Goal: Communication & Community: Answer question/provide support

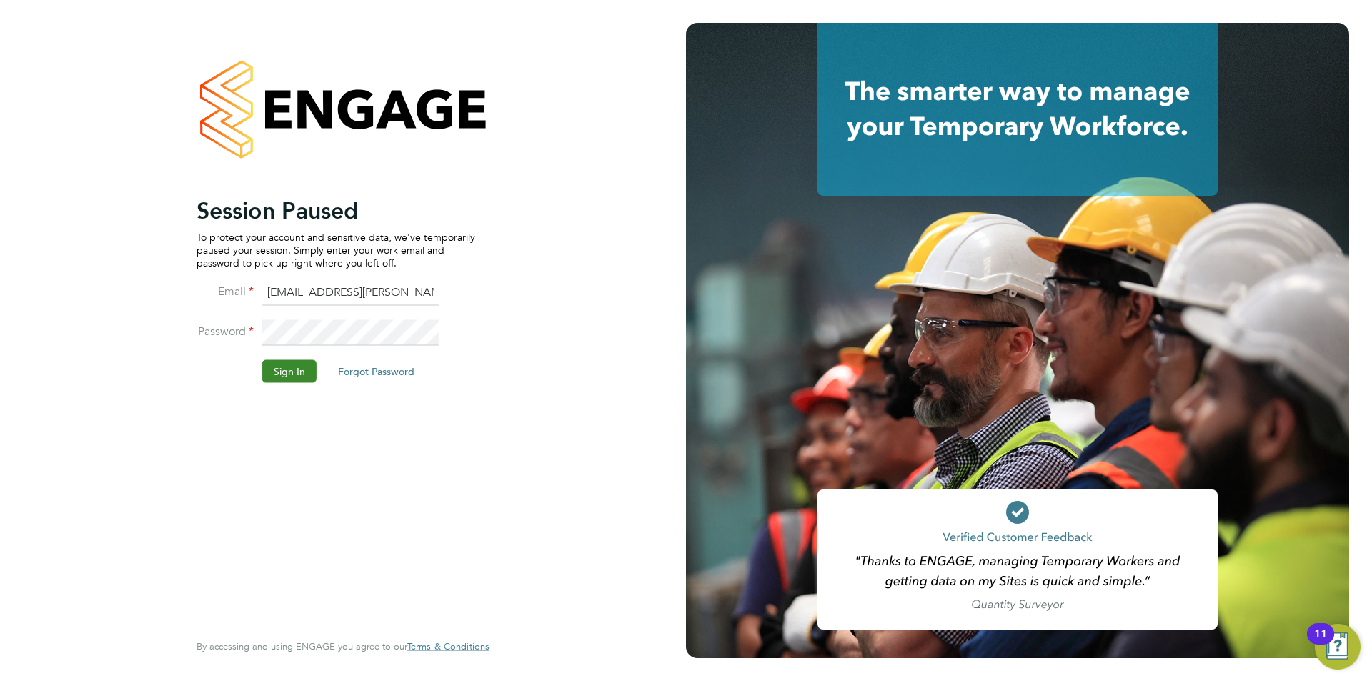
click at [297, 363] on button "Sign In" at bounding box center [289, 370] width 54 height 23
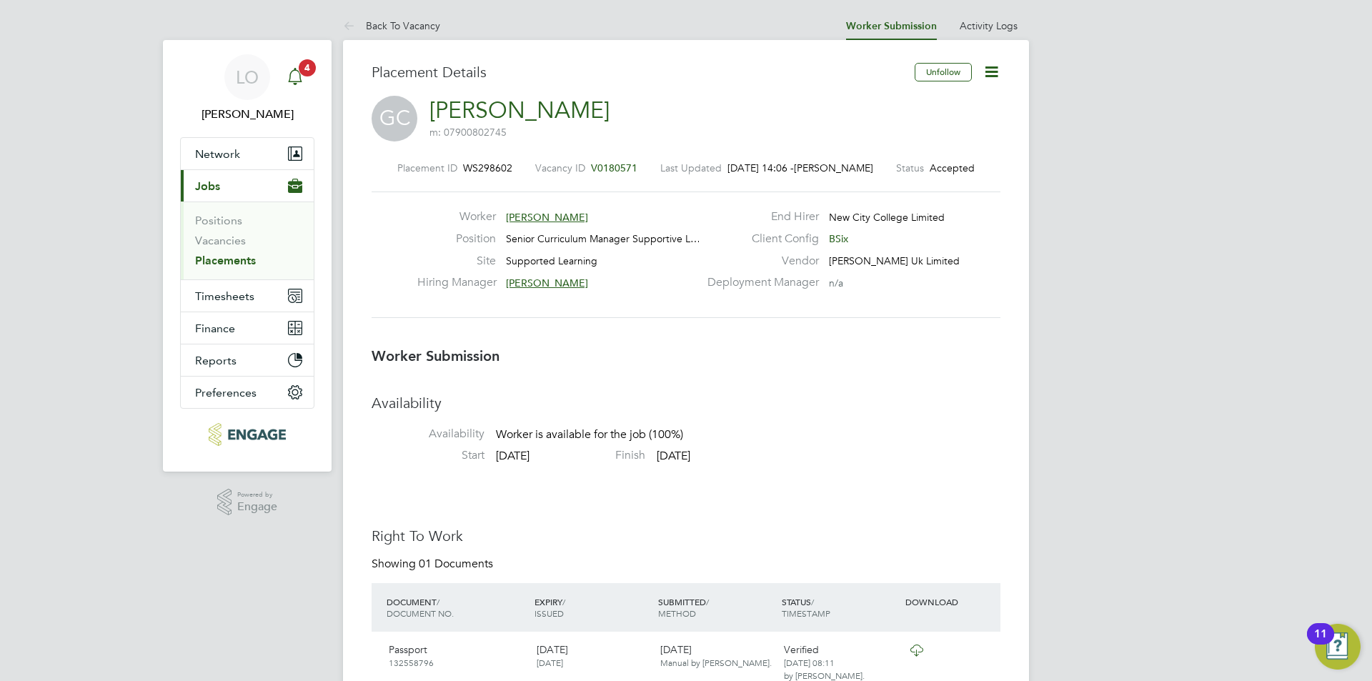
click at [300, 76] on icon "Main navigation" at bounding box center [295, 75] width 14 height 14
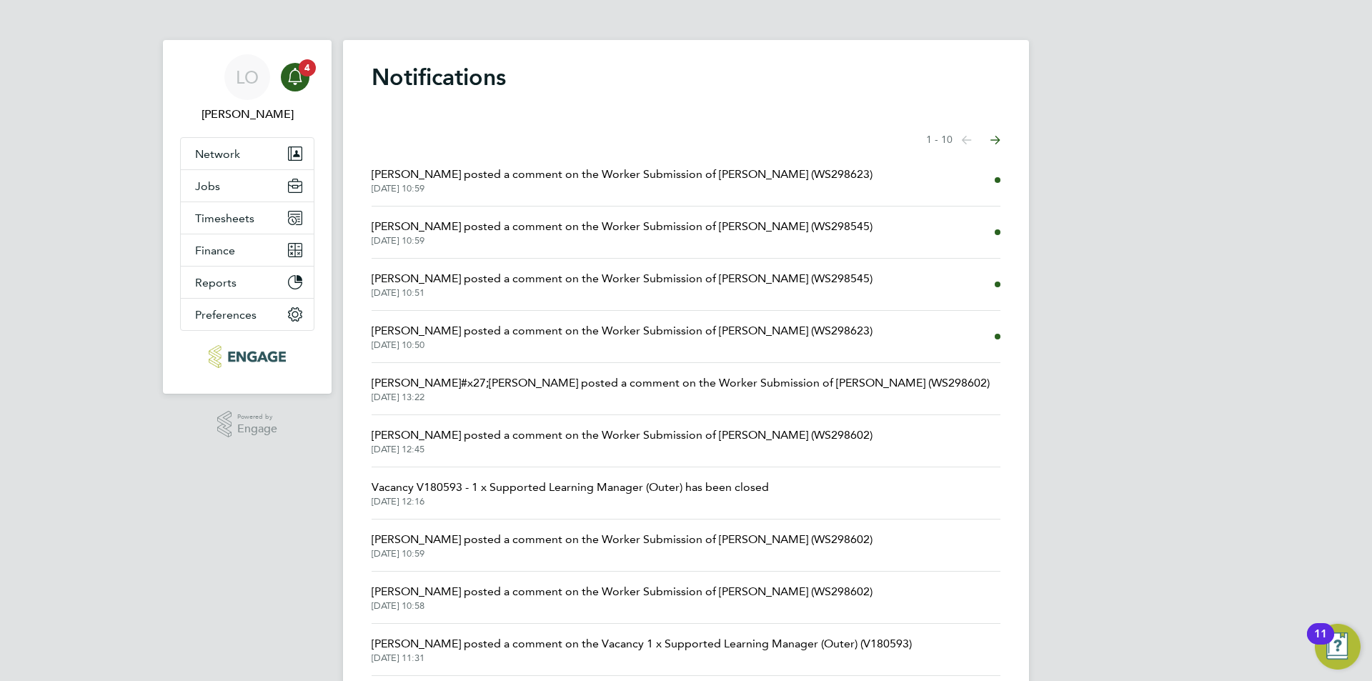
click at [610, 335] on span "[PERSON_NAME] posted a comment on the Worker Submission of [PERSON_NAME] (WS298…" at bounding box center [622, 330] width 501 height 17
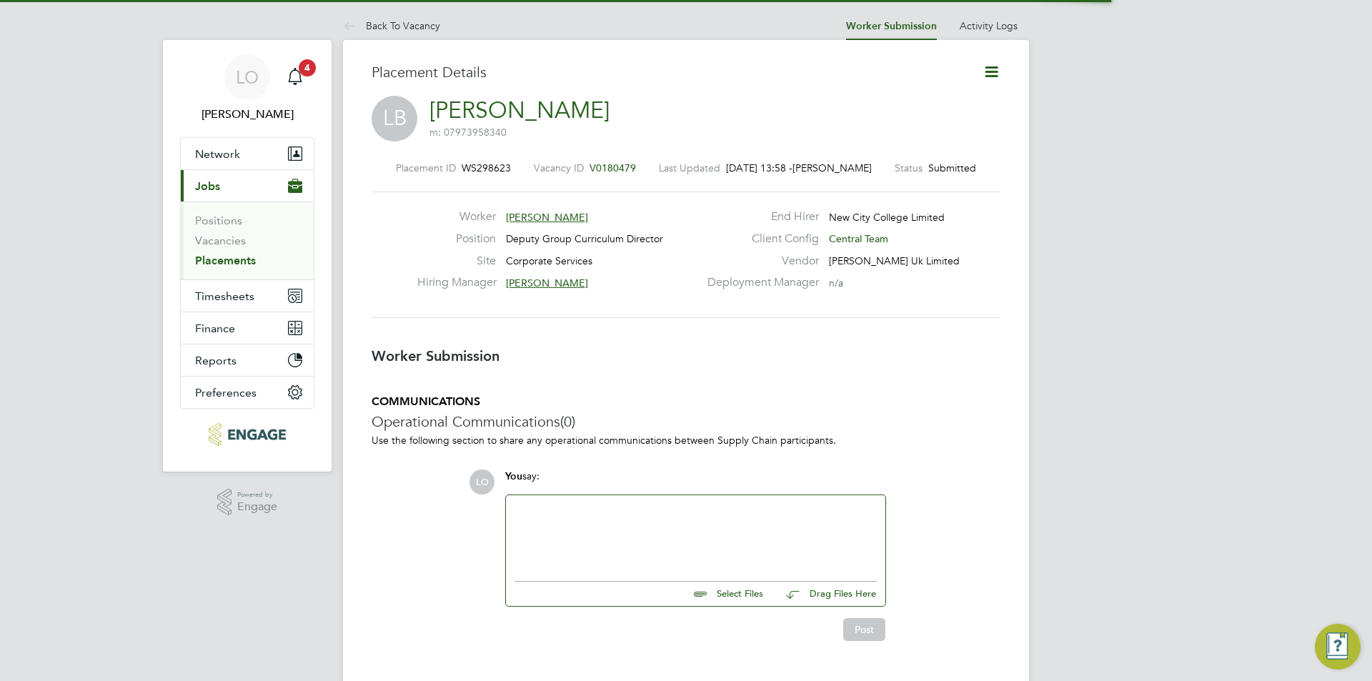
scroll to position [7, 7]
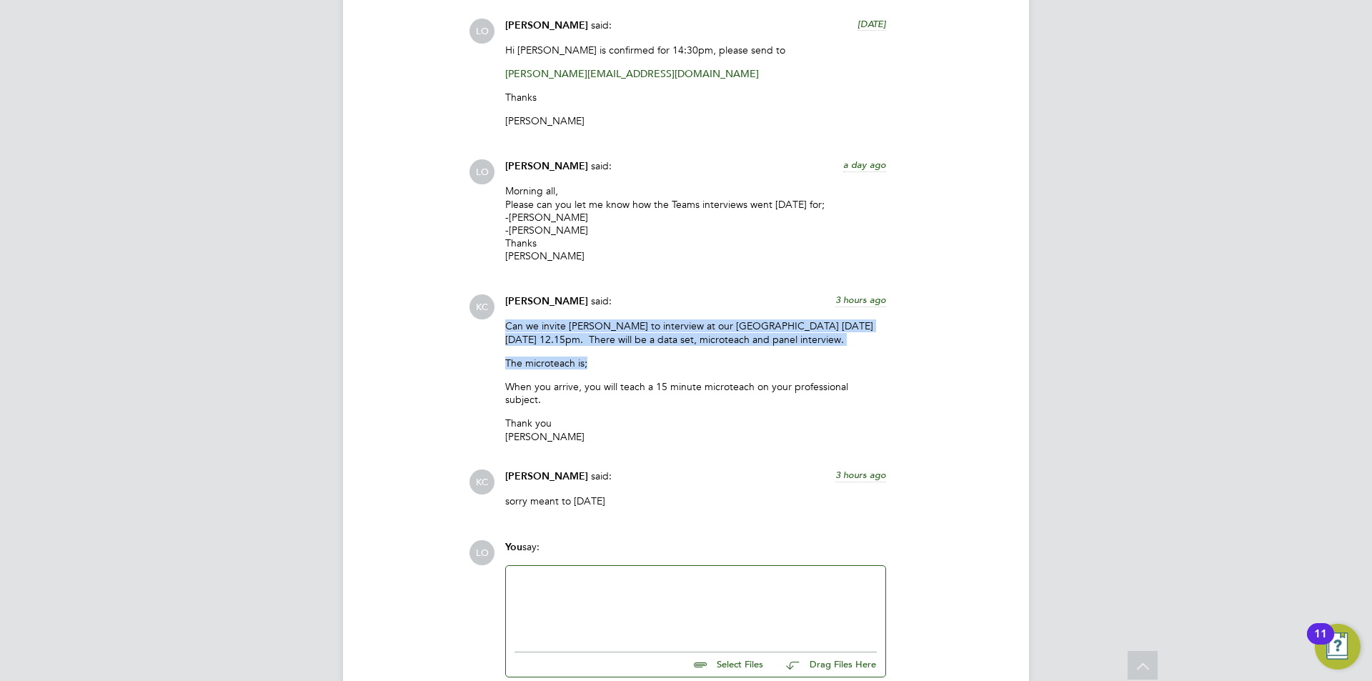
drag, startPoint x: 506, startPoint y: 302, endPoint x: 822, endPoint y: 317, distance: 316.2
click at [843, 321] on p "Can we invite [PERSON_NAME] to interview at our [GEOGRAPHIC_DATA] [DATE][DATE] …" at bounding box center [695, 332] width 381 height 26
copy p "Can we invite [PERSON_NAME] to interview at our [GEOGRAPHIC_DATA] [DATE][DATE] …"
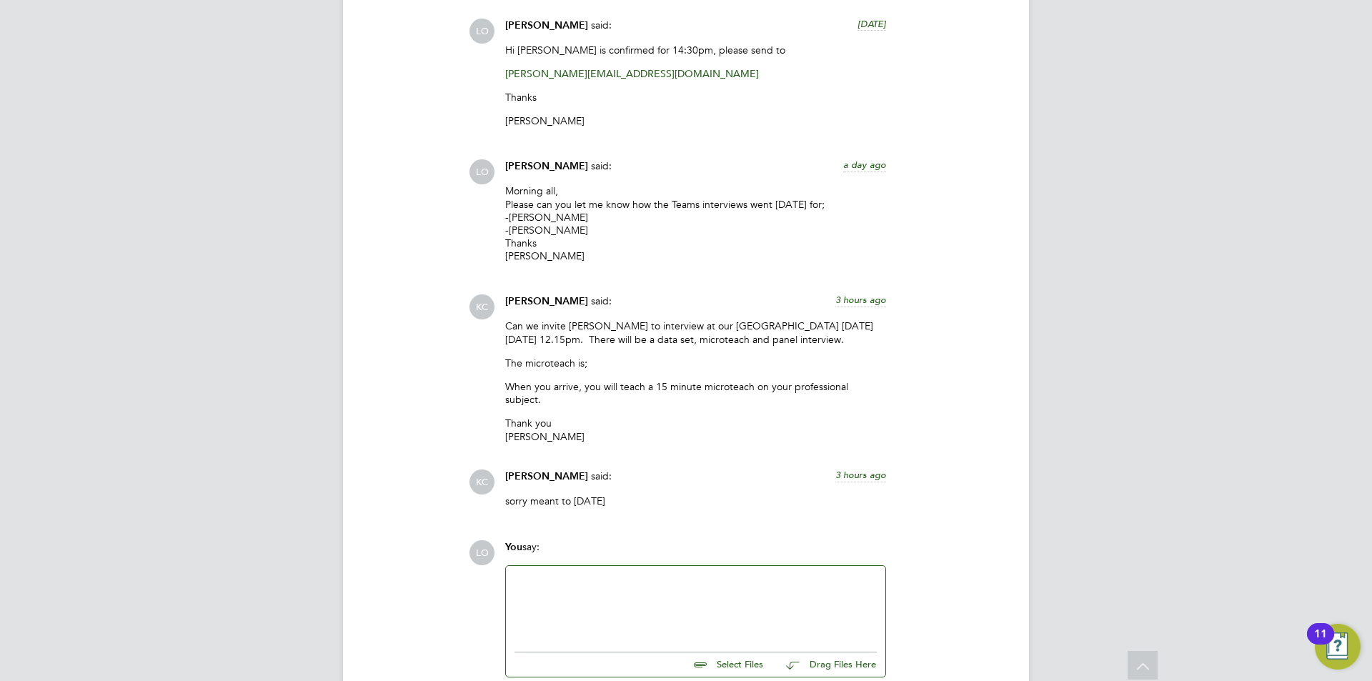
drag, startPoint x: 602, startPoint y: 568, endPoint x: 584, endPoint y: 545, distance: 29.6
click at [600, 575] on div at bounding box center [696, 605] width 362 height 61
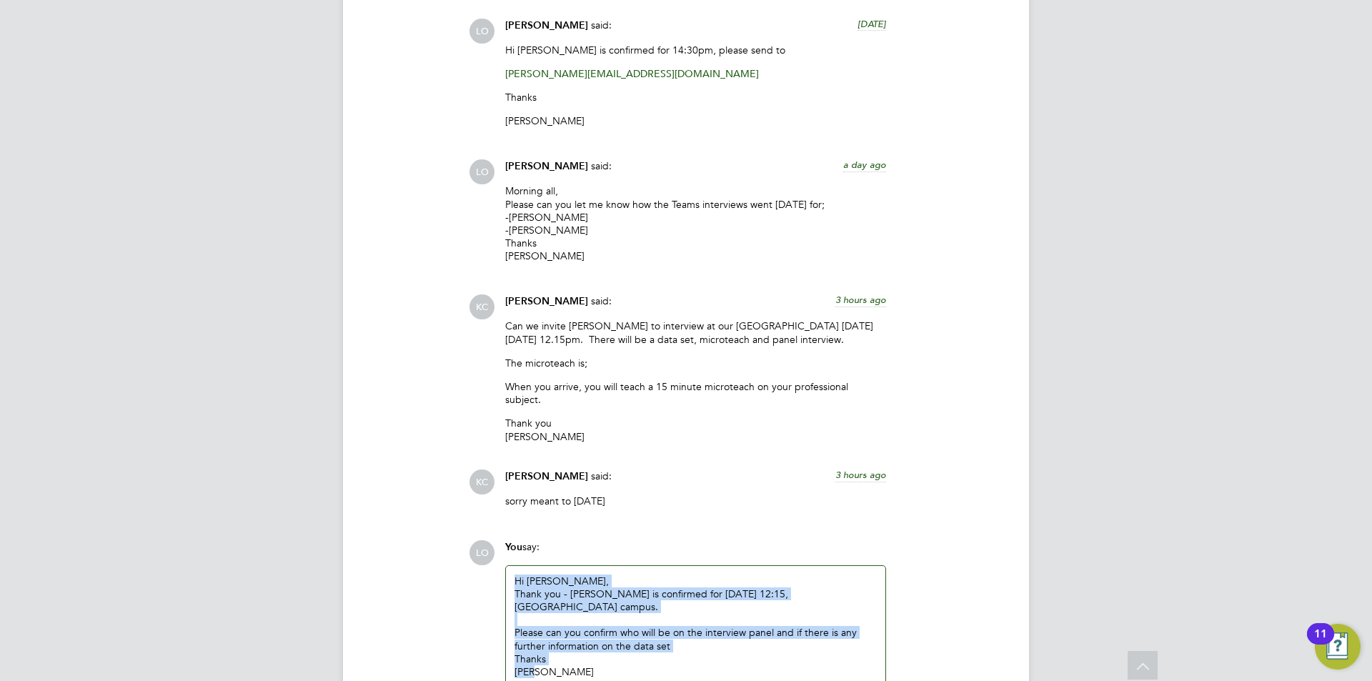
drag, startPoint x: 545, startPoint y: 641, endPoint x: 546, endPoint y: 570, distance: 70.8
click at [492, 540] on div "LO You say: Hi [PERSON_NAME], Thank you - [PERSON_NAME] is confirmed for [DATE]…" at bounding box center [735, 647] width 532 height 214
copy div "Hi [PERSON_NAME], Thank you - [PERSON_NAME] is confirmed for [DATE] 12:15, [GEO…"
click at [567, 665] on div "[PERSON_NAME]" at bounding box center [696, 671] width 362 height 13
click at [672, 652] on div "Thanks" at bounding box center [696, 658] width 362 height 13
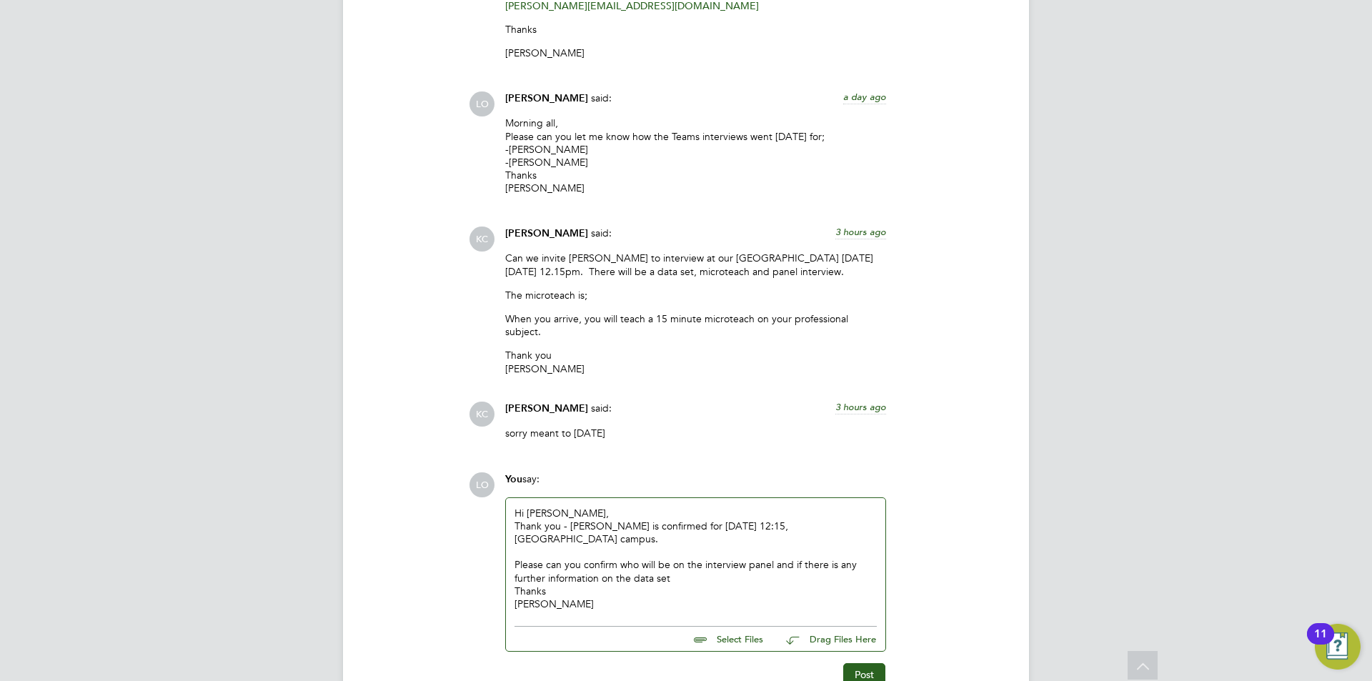
scroll to position [1900, 0]
click at [865, 660] on button "Post" at bounding box center [864, 671] width 42 height 23
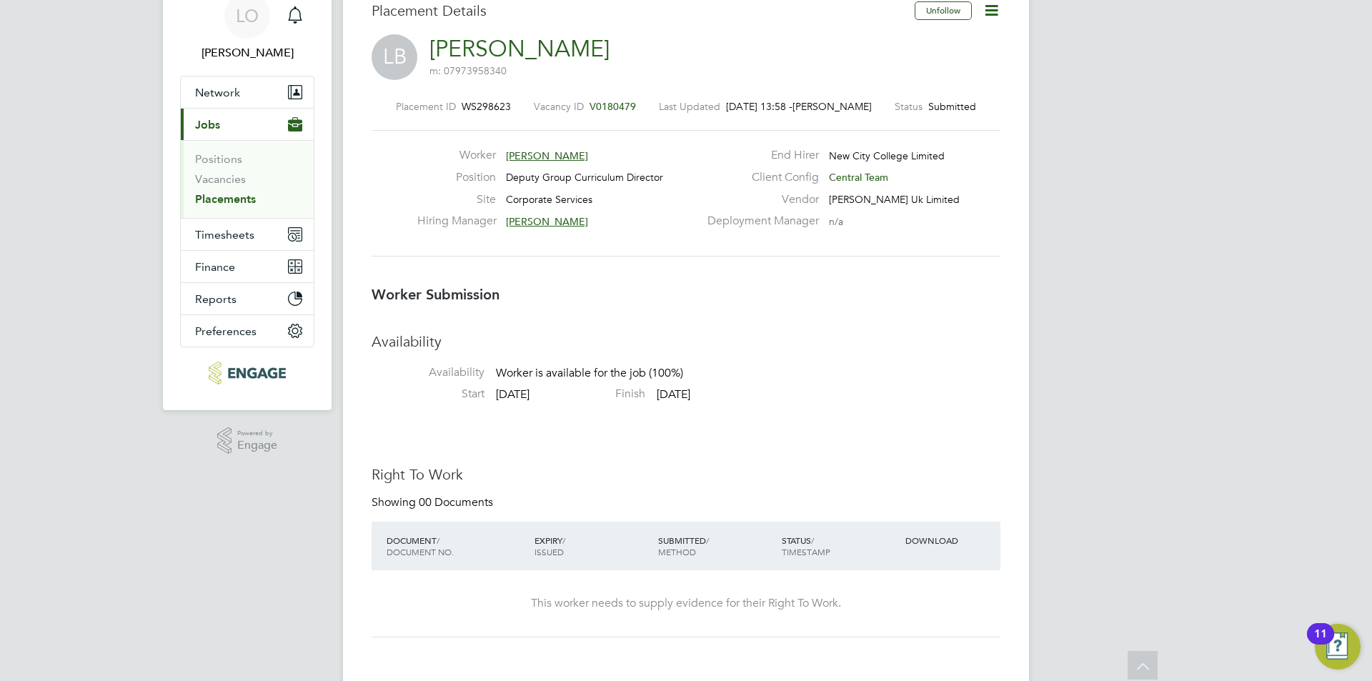
scroll to position [0, 0]
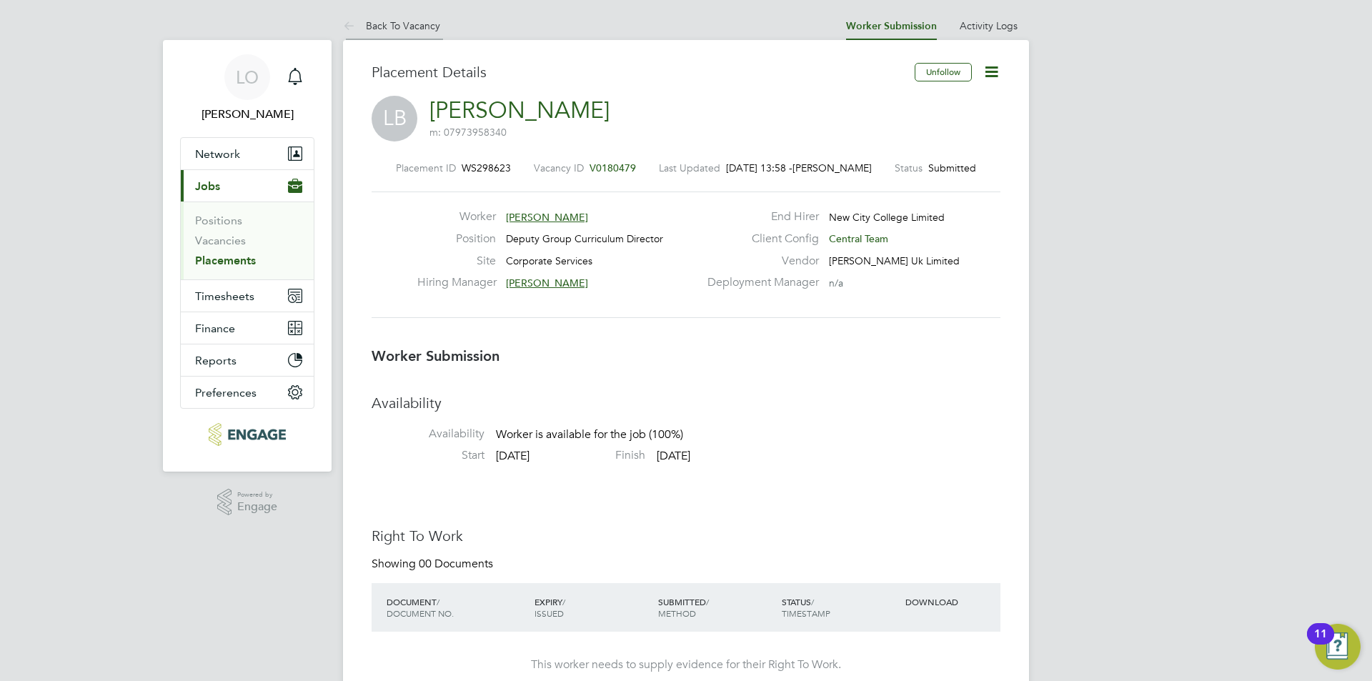
click at [348, 24] on icon at bounding box center [352, 27] width 18 height 18
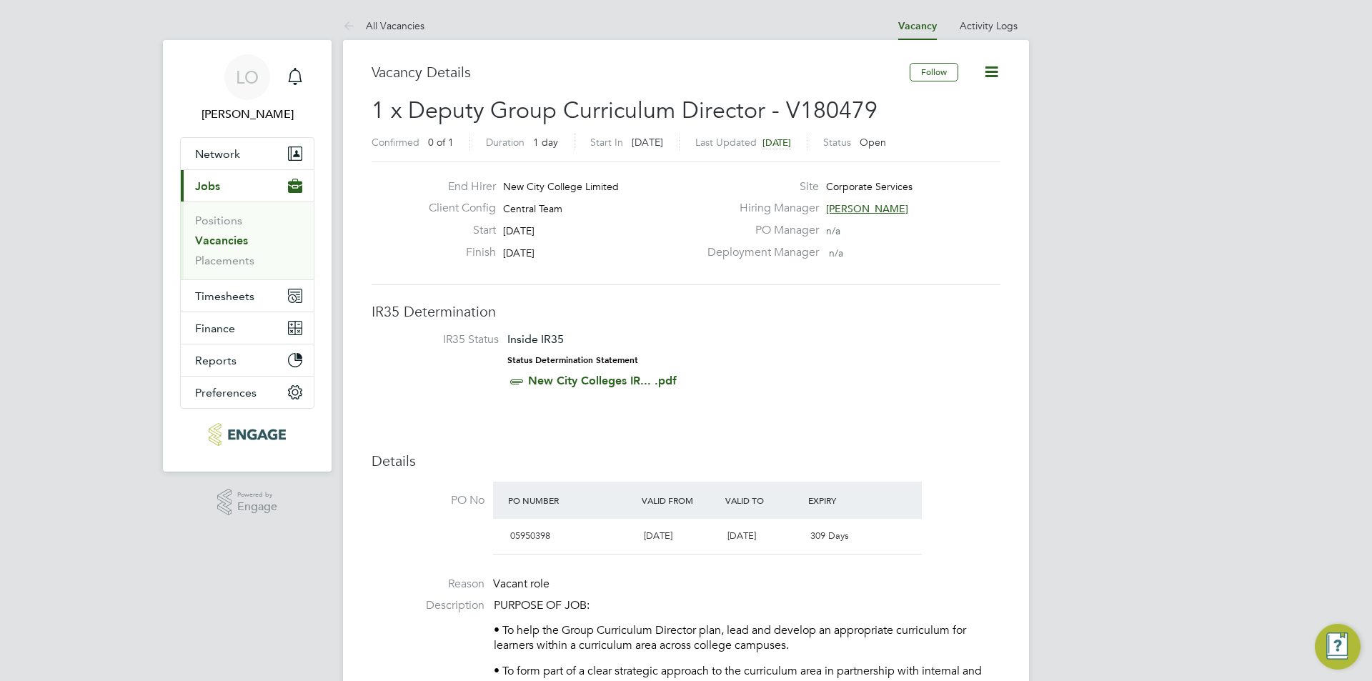
scroll to position [24, 134]
click at [393, 24] on link "All Vacancies" at bounding box center [383, 25] width 81 height 13
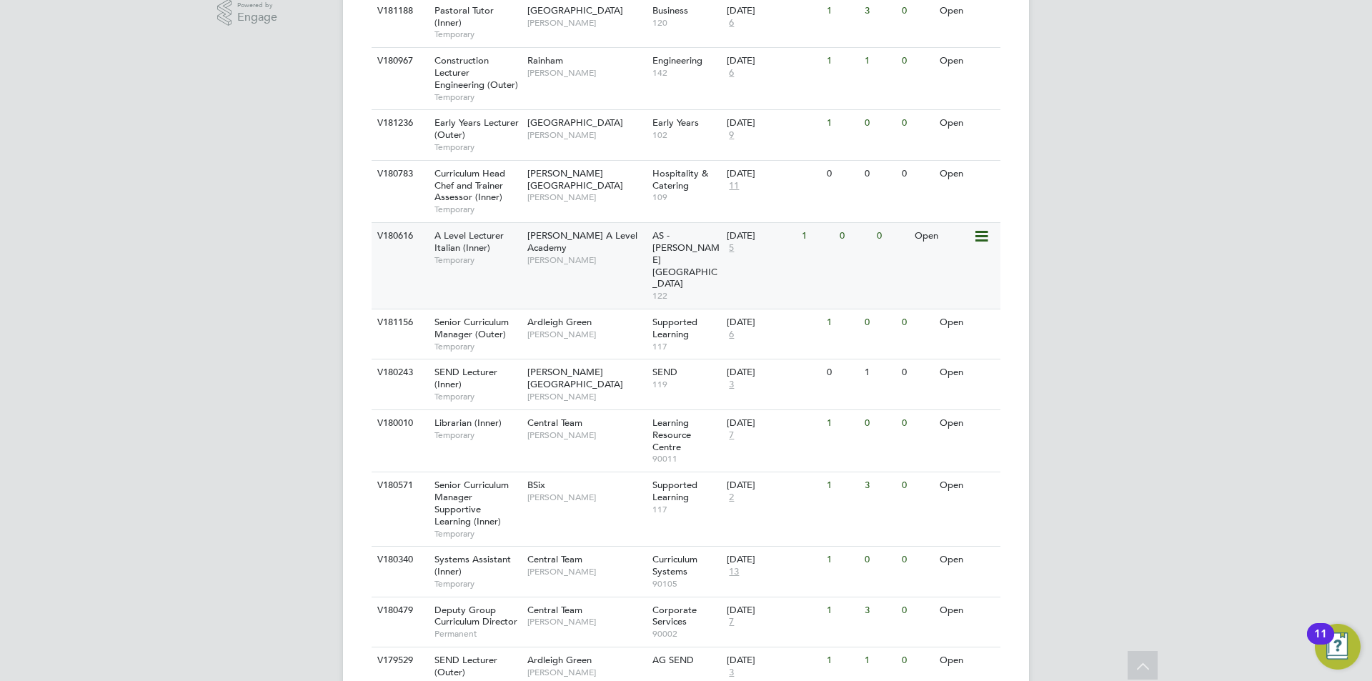
scroll to position [572, 0]
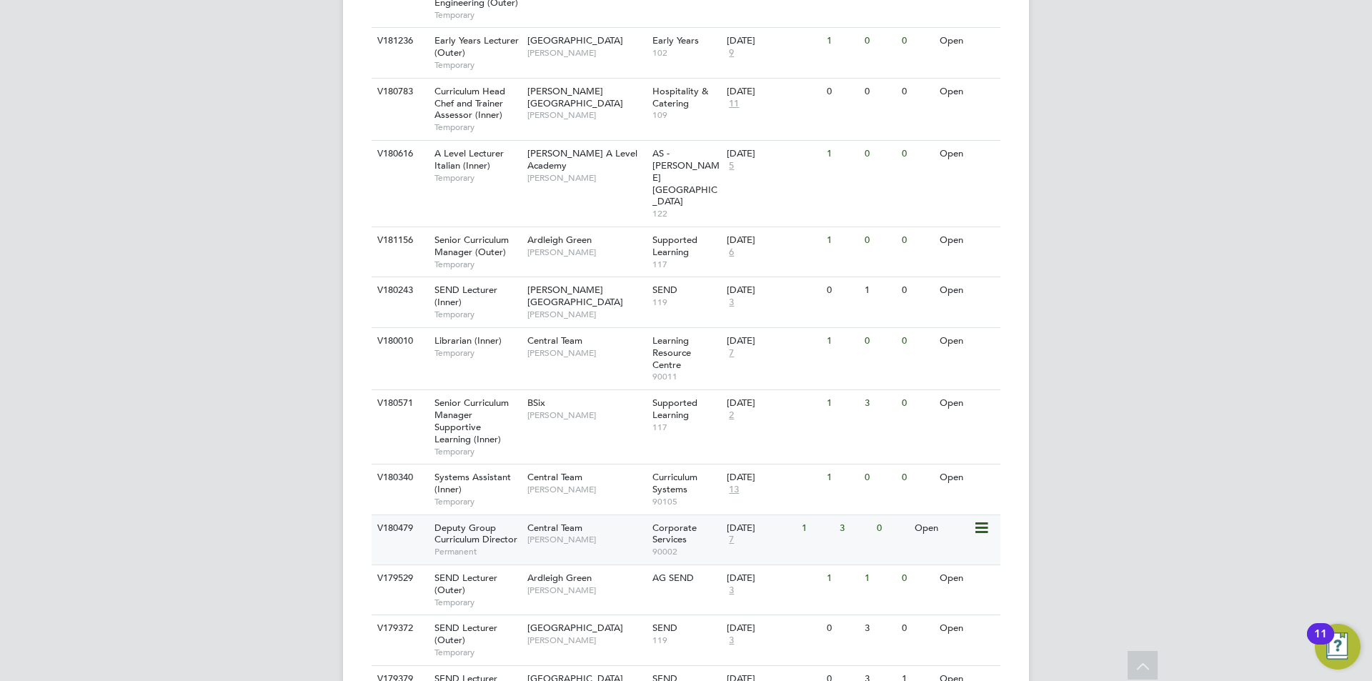
click at [450, 522] on span "Deputy Group Curriculum Director" at bounding box center [475, 534] width 83 height 24
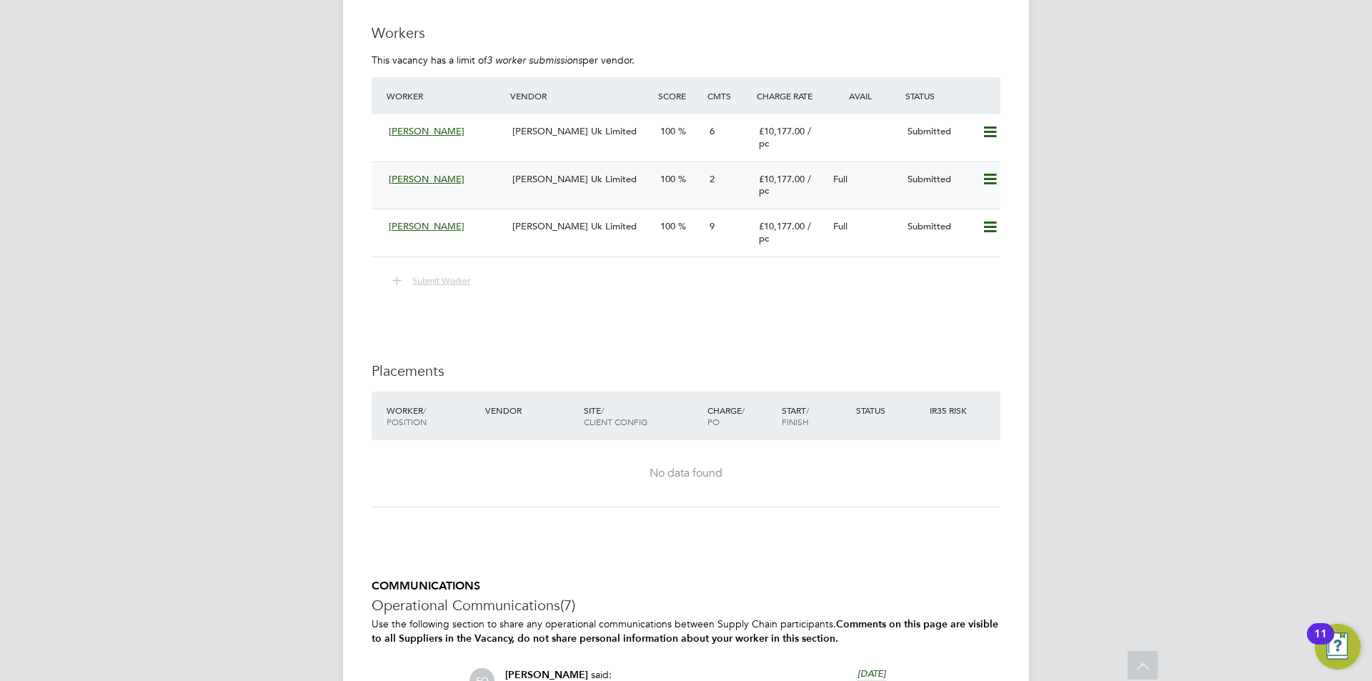
scroll to position [3616, 0]
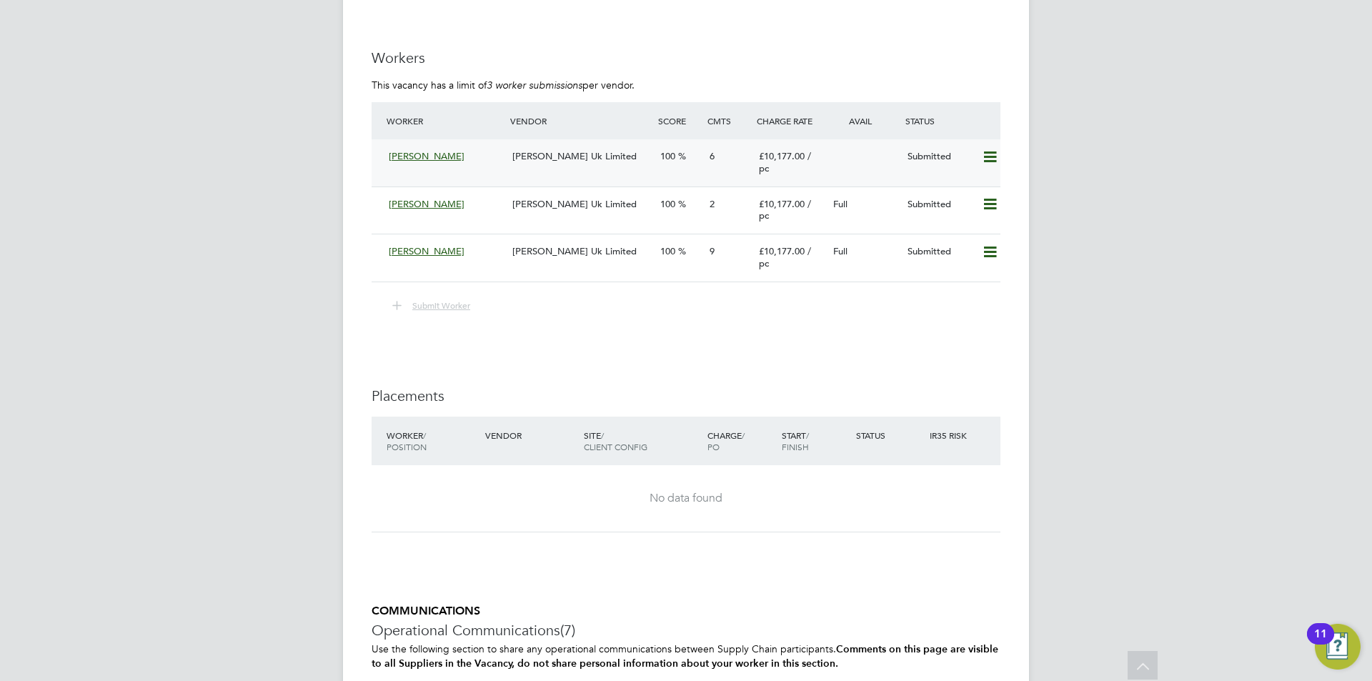
click at [600, 161] on div "[PERSON_NAME] Uk Limited" at bounding box center [581, 157] width 148 height 24
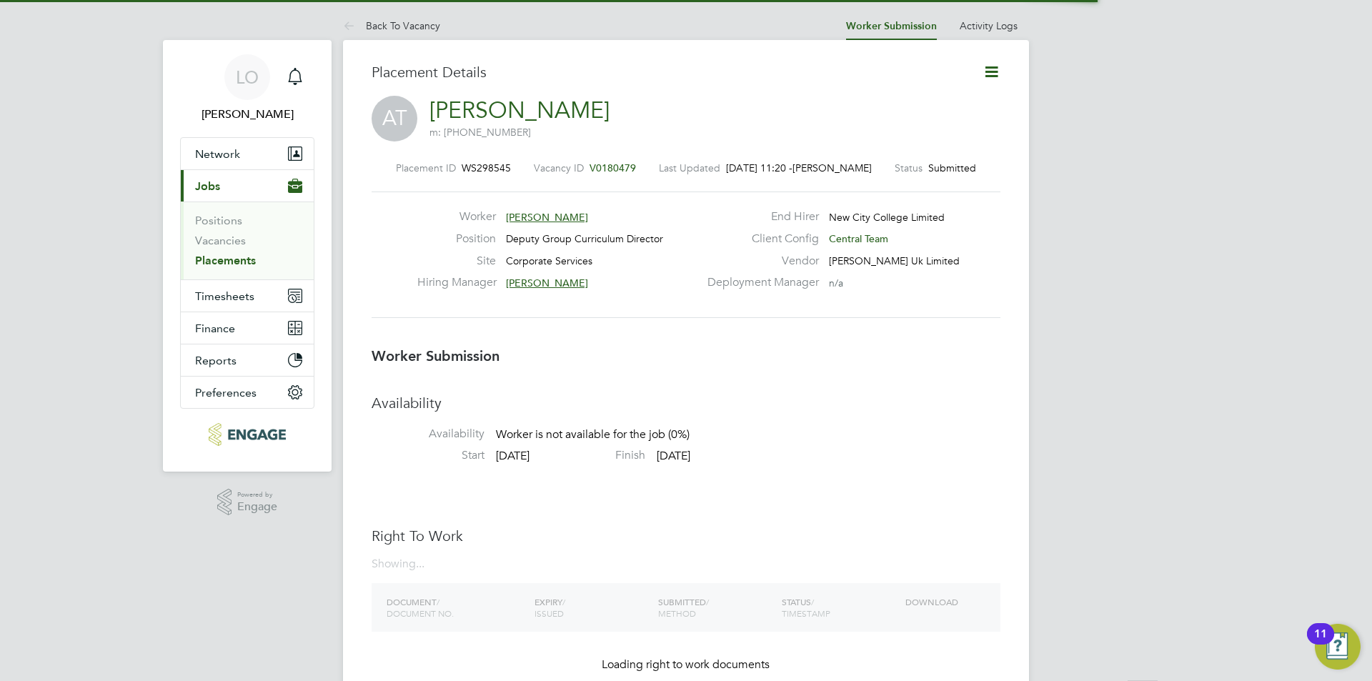
scroll to position [14, 114]
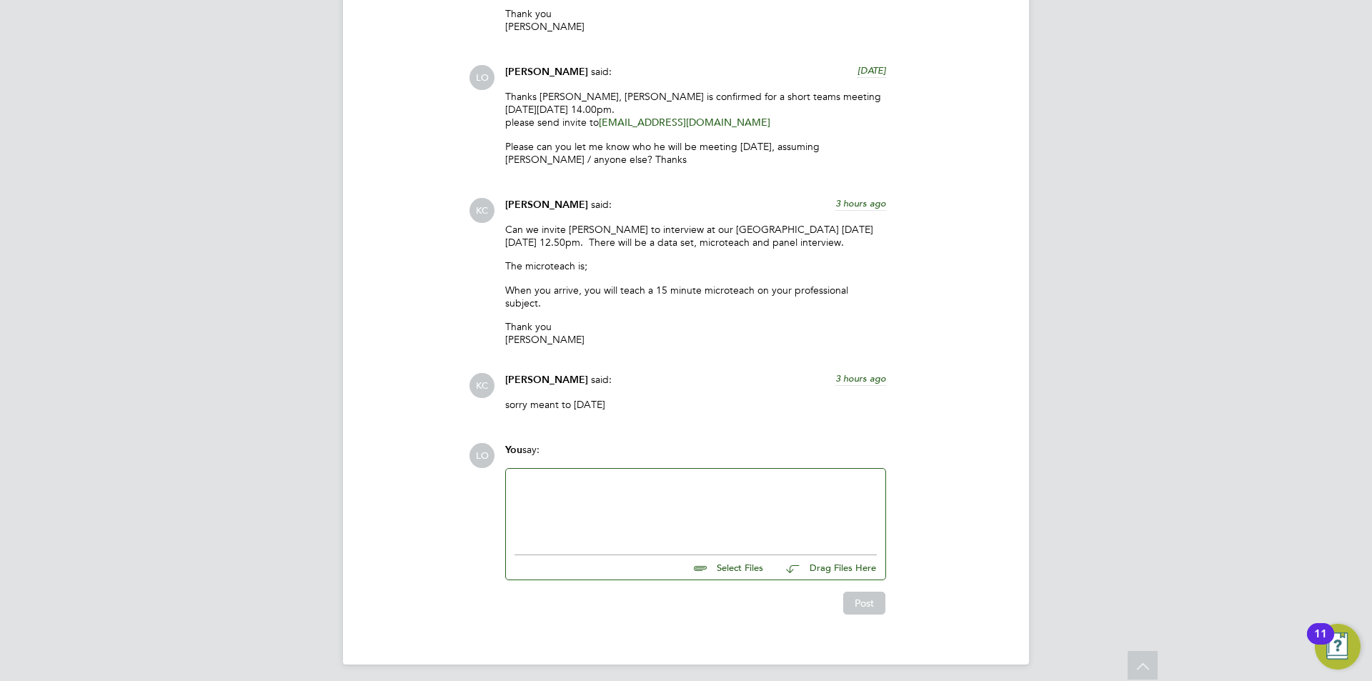
click at [614, 504] on div at bounding box center [696, 507] width 362 height 61
paste div
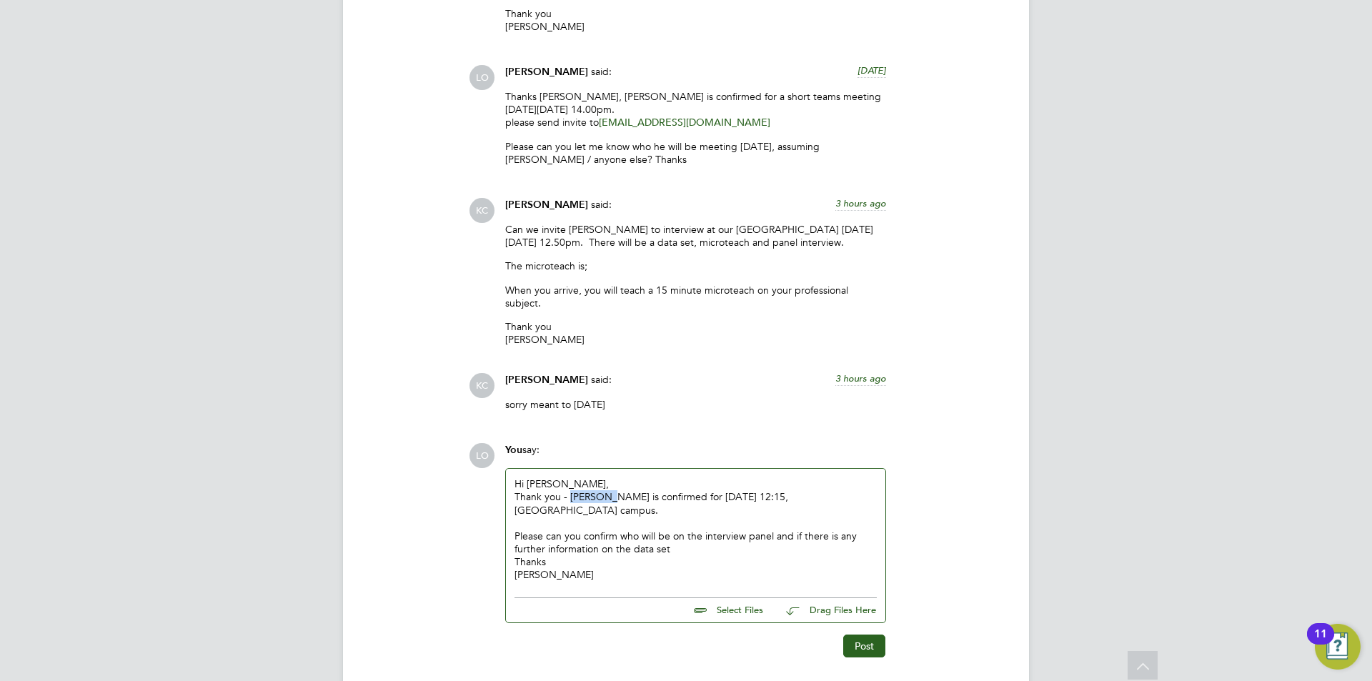
drag, startPoint x: 570, startPoint y: 491, endPoint x: 607, endPoint y: 489, distance: 37.2
click at [607, 490] on div "Thank you - [PERSON_NAME] is confirmed for [DATE] 12:15, [GEOGRAPHIC_DATA] camp…" at bounding box center [696, 503] width 362 height 26
drag, startPoint x: 800, startPoint y: 489, endPoint x: 793, endPoint y: 499, distance: 11.7
click at [802, 490] on div "Thank you - Andrew is confirmed for Friday 3rd October at 12:15, Rainham campus." at bounding box center [696, 503] width 362 height 26
click at [597, 574] on div "[PERSON_NAME]" at bounding box center [696, 574] width 362 height 13
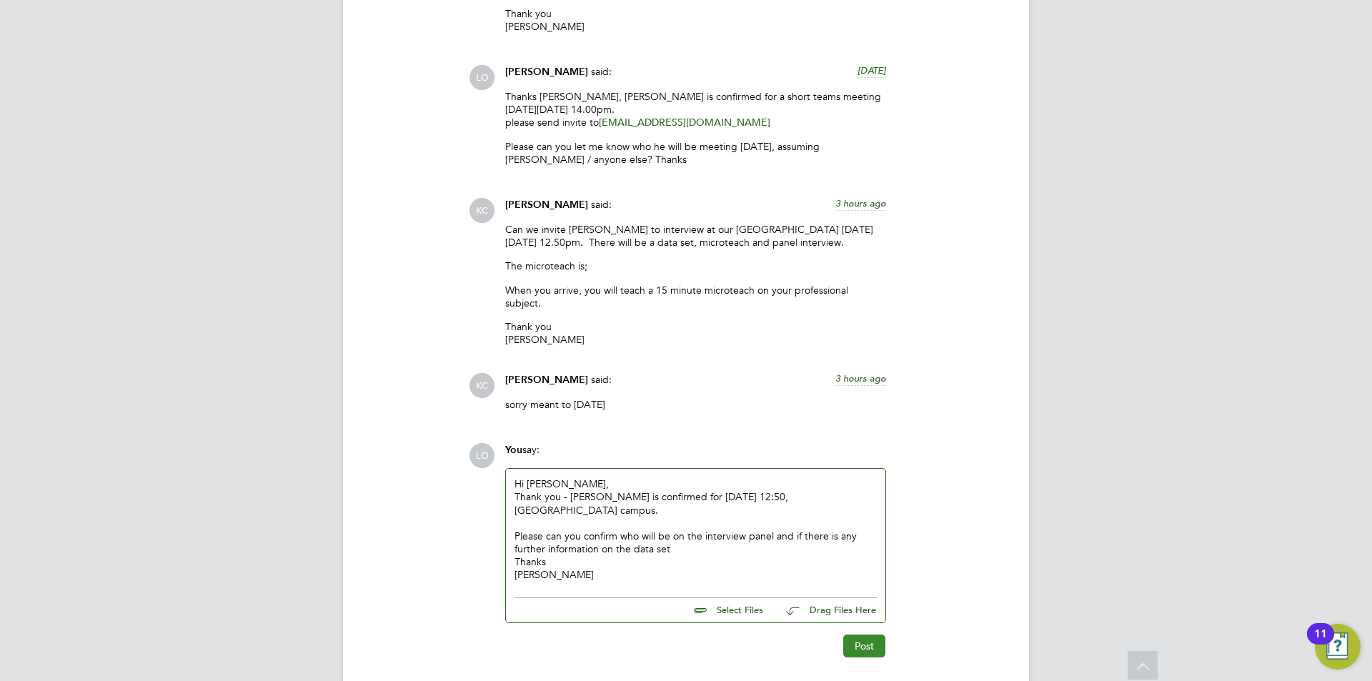
click at [854, 641] on button "Post" at bounding box center [864, 646] width 42 height 23
